Goal: Find specific page/section: Find specific page/section

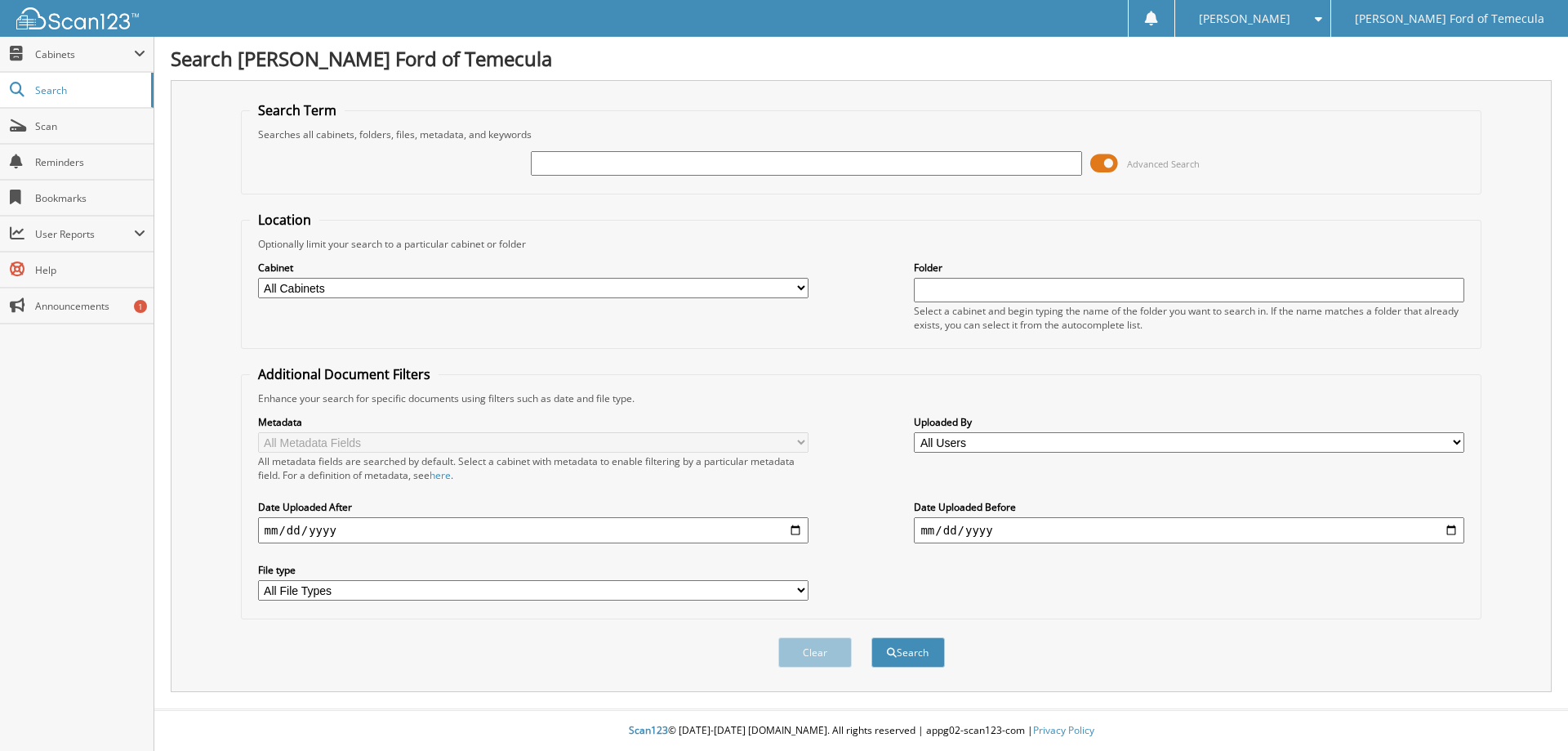
click at [627, 167] on input "text" at bounding box center [805, 163] width 550 height 25
type input "3299858"
click at [872, 637] on button "Search" at bounding box center [908, 652] width 74 height 30
click at [150, 230] on span "User Reports" at bounding box center [76, 234] width 154 height 35
click at [108, 269] on span "My Recent Activity" at bounding box center [85, 269] width 120 height 15
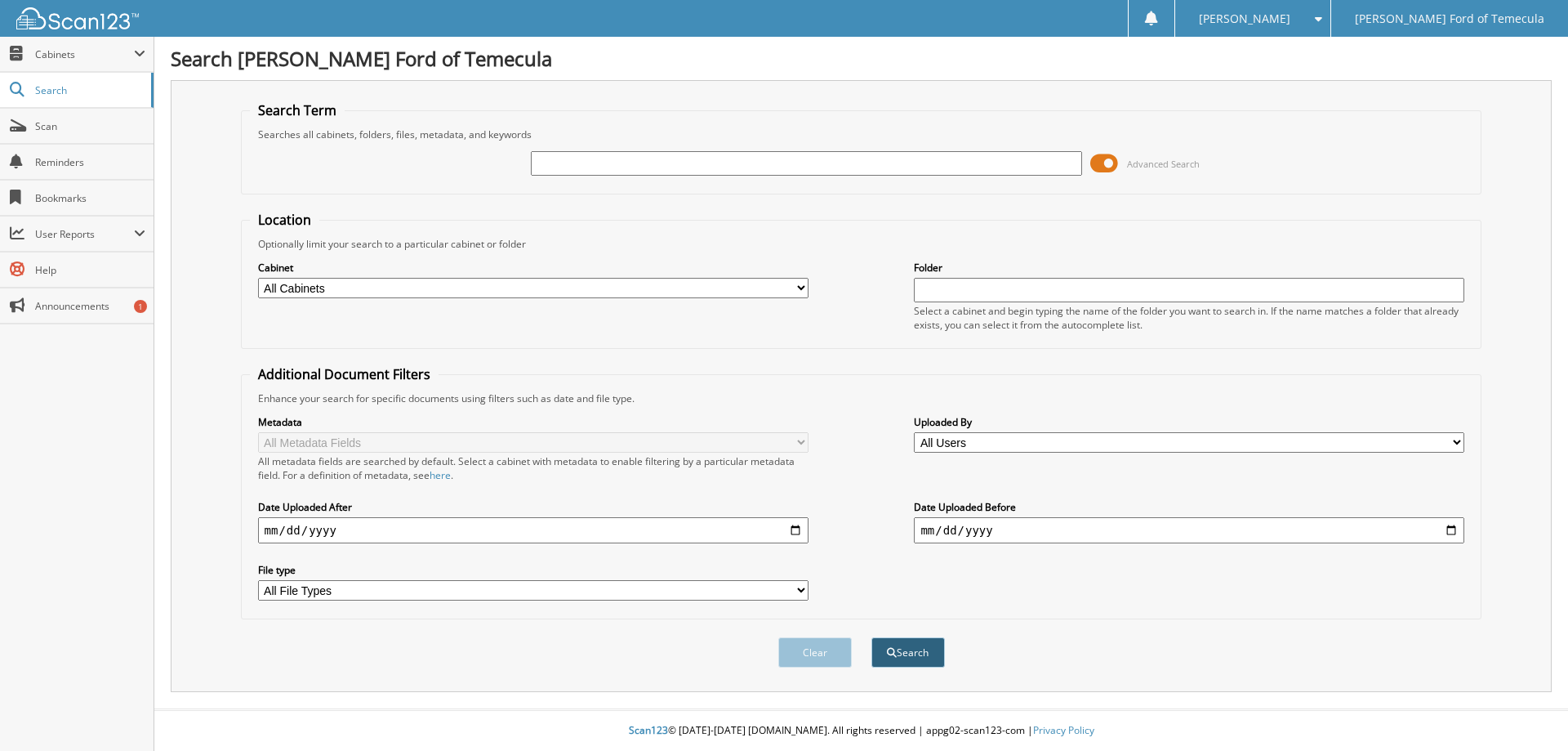
click at [914, 653] on button "Search" at bounding box center [908, 652] width 74 height 30
click at [69, 130] on span "Scan" at bounding box center [90, 125] width 110 height 14
